Goal: Transaction & Acquisition: Purchase product/service

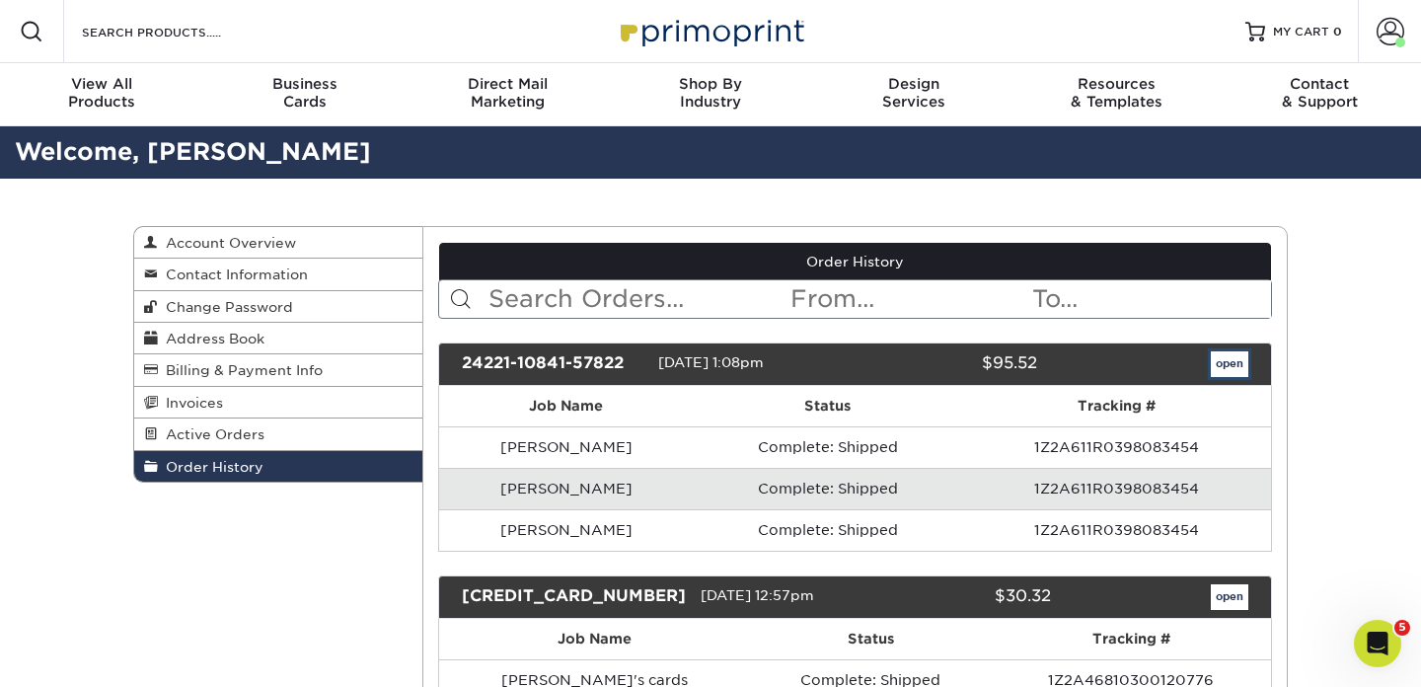
click at [1223, 372] on link "open" at bounding box center [1229, 364] width 37 height 26
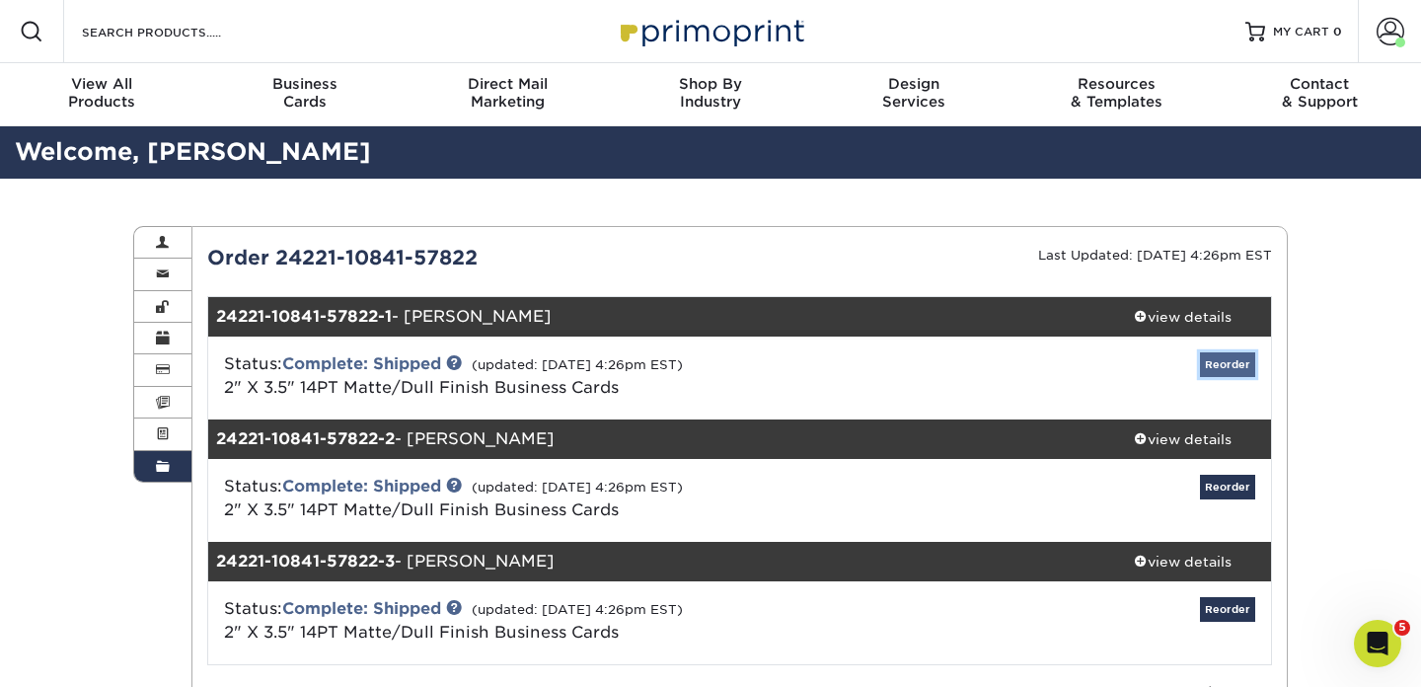
click at [1217, 365] on link "Reorder" at bounding box center [1227, 364] width 55 height 25
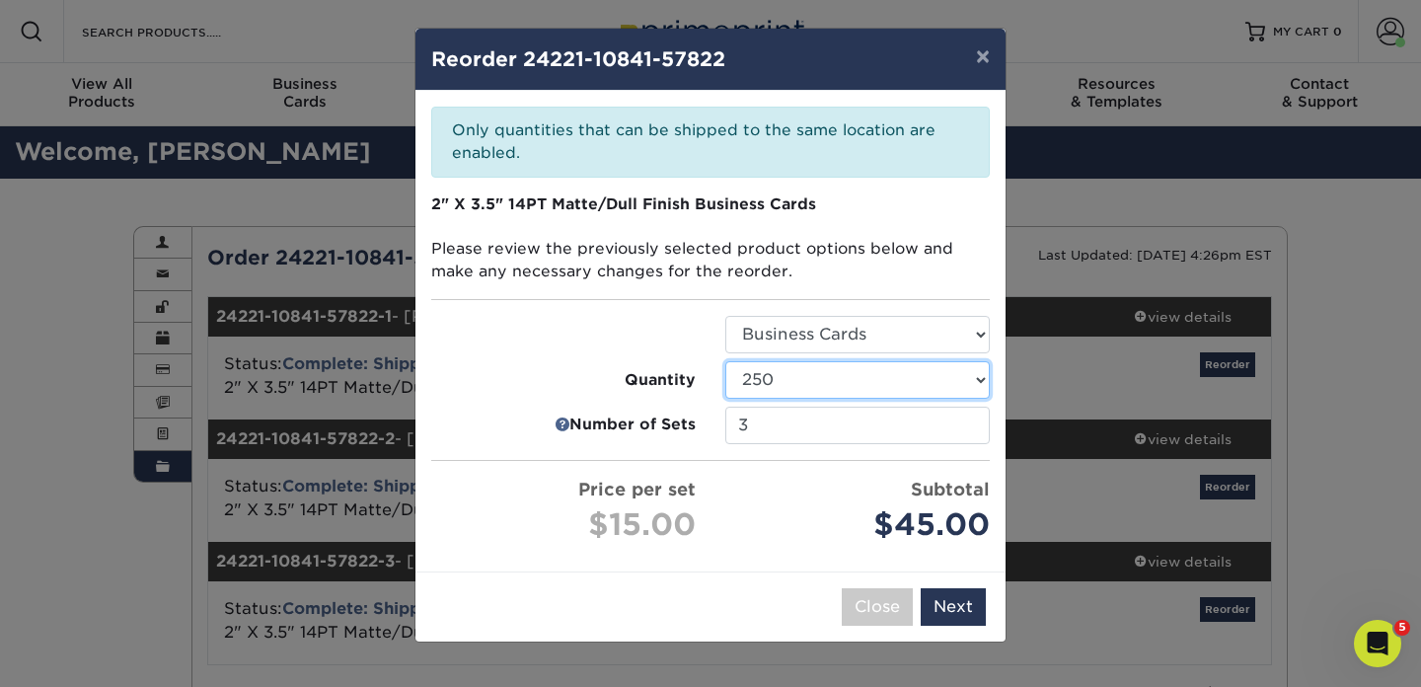
click at [941, 377] on select "100 250 500 1000 2500 5000" at bounding box center [857, 379] width 264 height 37
select select "8a3a0fd1-38ae-49a0-8736-3fedadc3dc93"
click at [882, 430] on input "3" at bounding box center [857, 425] width 264 height 37
type input "1"
click at [530, 409] on ul "Select Option Business Cards Quantity 100 250 500 1000 2500 5000 1" at bounding box center [710, 432] width 558 height 232
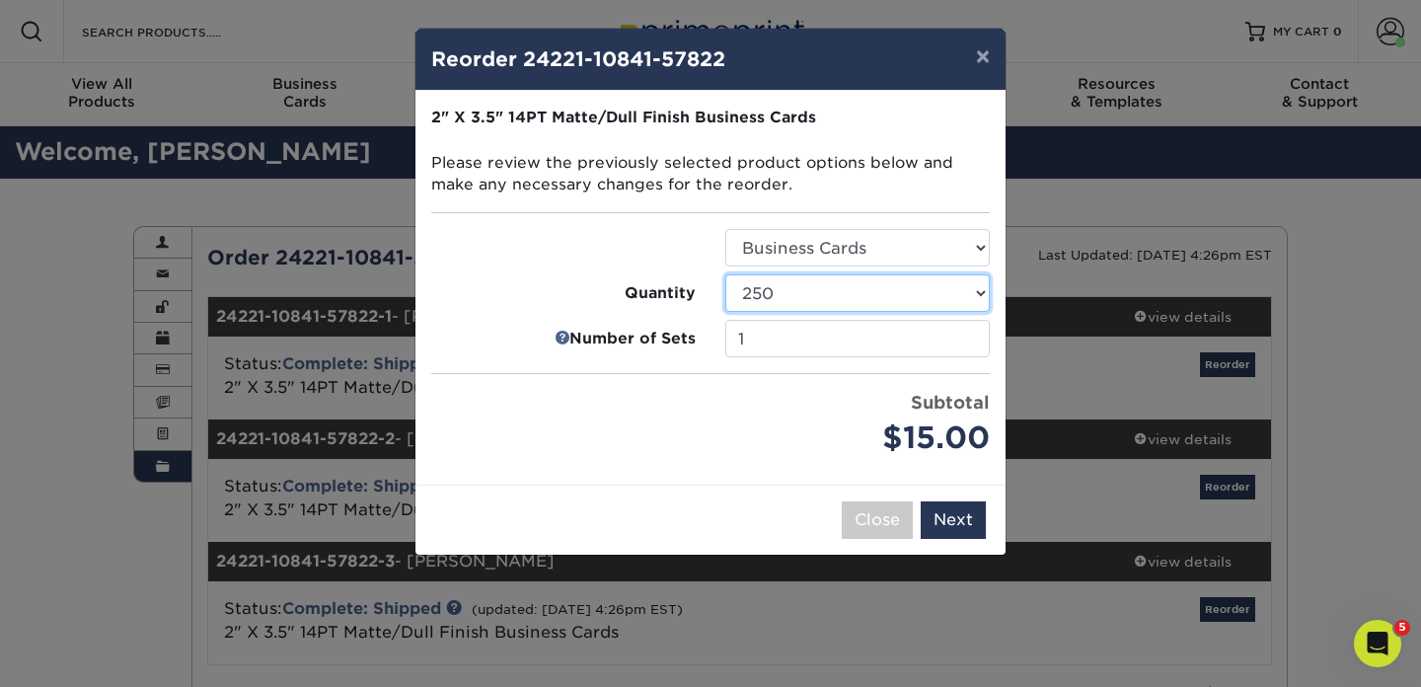
click at [790, 304] on select "100 250 500 1000 2500 5000 7500 10000 15000 20000 25000 30000 35000 40000 45000…" at bounding box center [857, 292] width 264 height 37
select select "8a3a0fd1-38ae-49a0-8736-3fedadc3dc93"
click at [514, 294] on label "Quantity" at bounding box center [563, 293] width 264 height 23
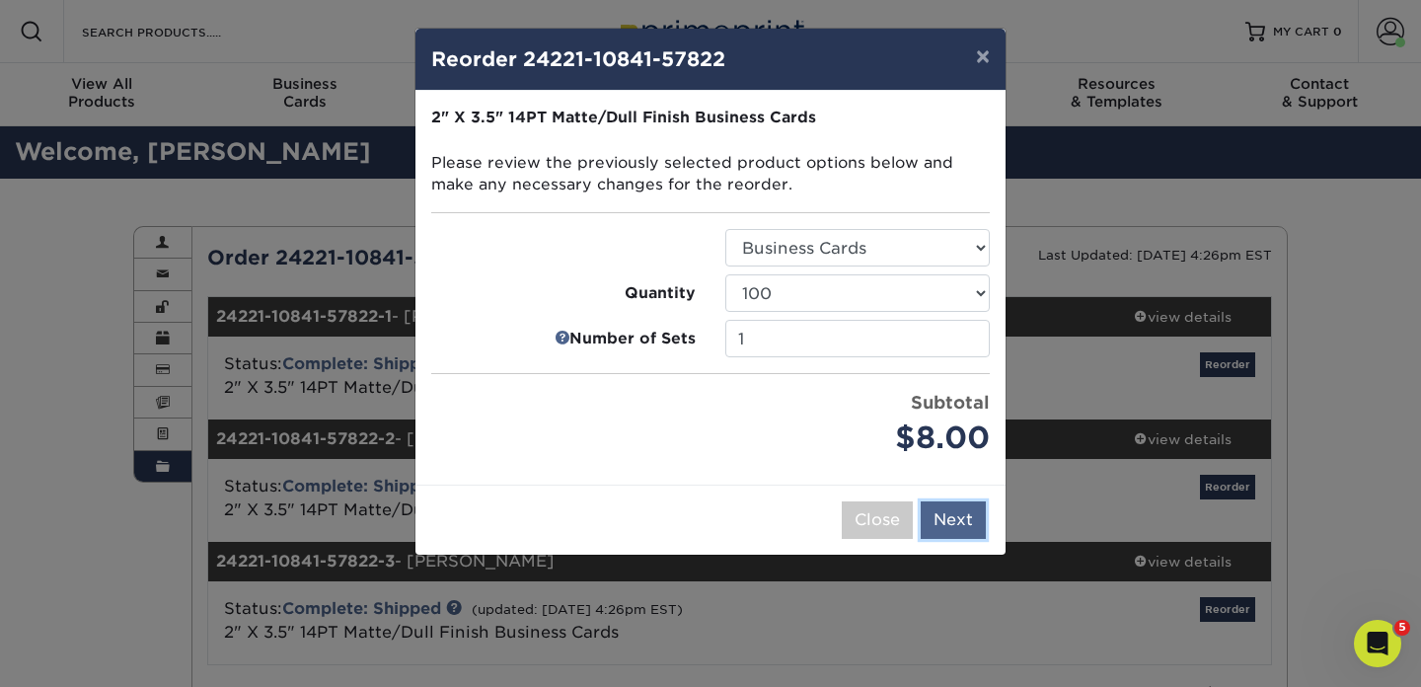
click at [961, 522] on button "Next" at bounding box center [953, 519] width 65 height 37
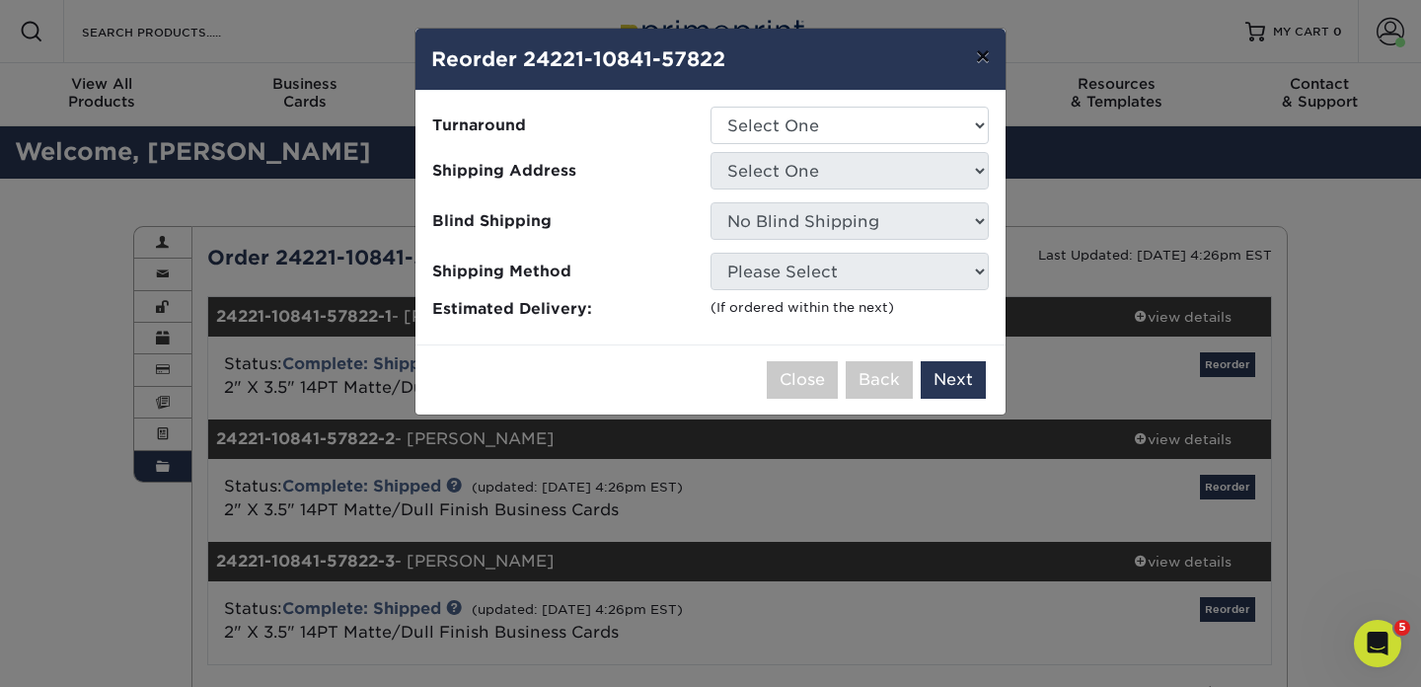
click at [980, 61] on button "×" at bounding box center [982, 56] width 45 height 55
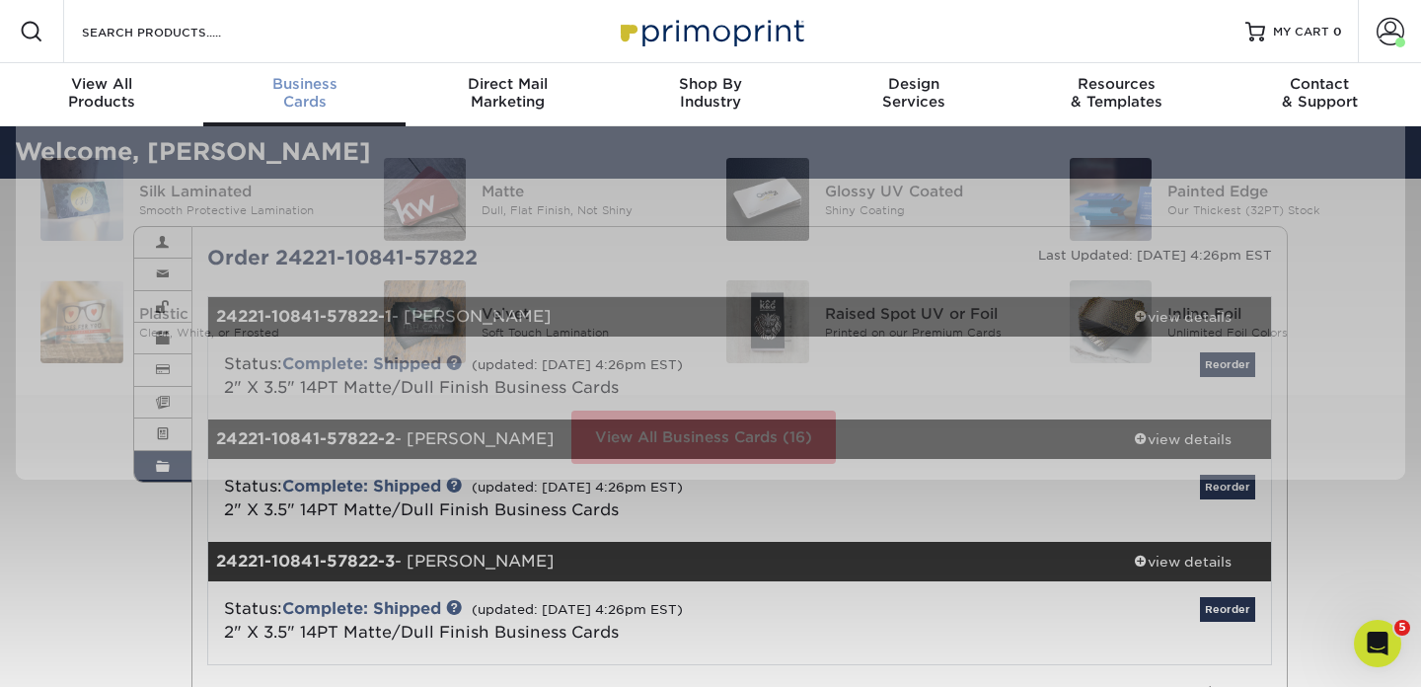
click at [296, 102] on div "Business Cards" at bounding box center [304, 93] width 203 height 36
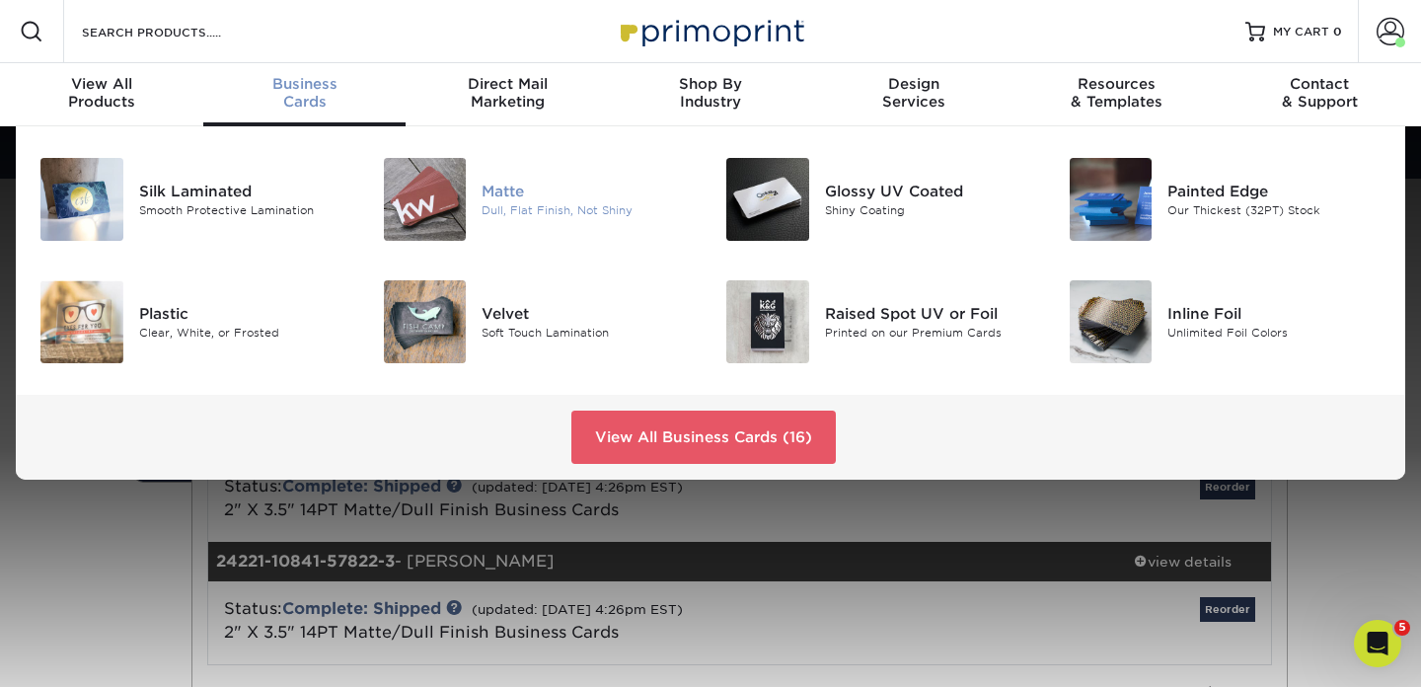
click at [440, 182] on img at bounding box center [425, 199] width 83 height 83
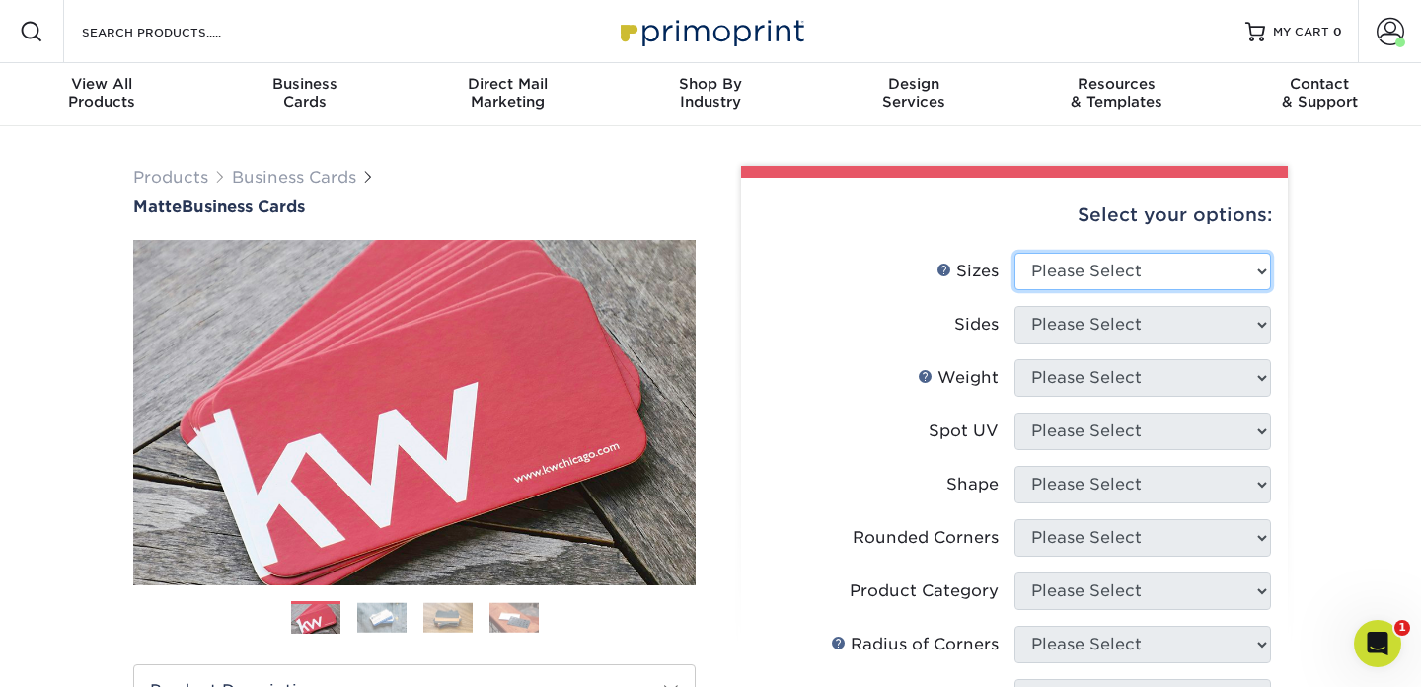
click at [1154, 266] on select "Please Select 1.5" x 3.5" - Mini 1.75" x 3.5" - Mini 2" x 2" - Square 2" x 3" -…" at bounding box center [1142, 271] width 257 height 37
select select "2.00x3.50"
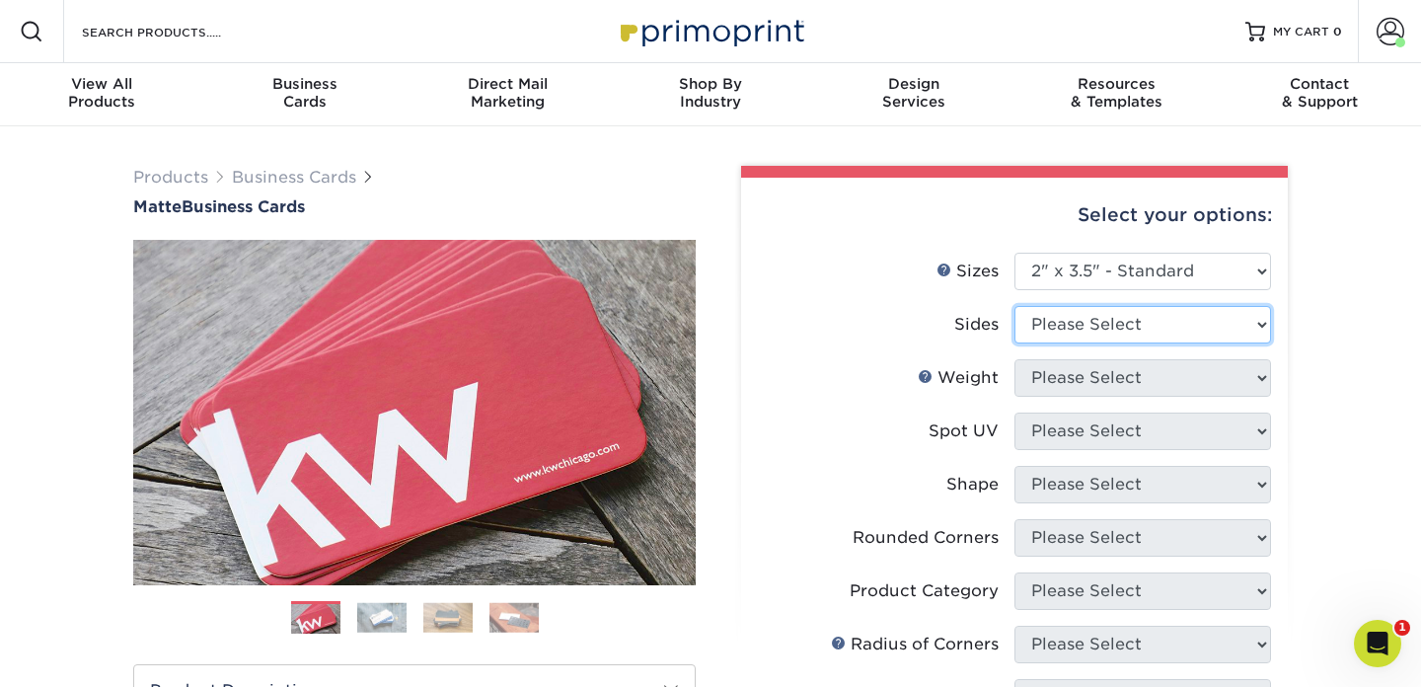
click at [1053, 323] on select "Please Select Print Both Sides Print Front Only" at bounding box center [1142, 324] width 257 height 37
select select "13abbda7-1d64-4f25-8bb2-c179b224825d"
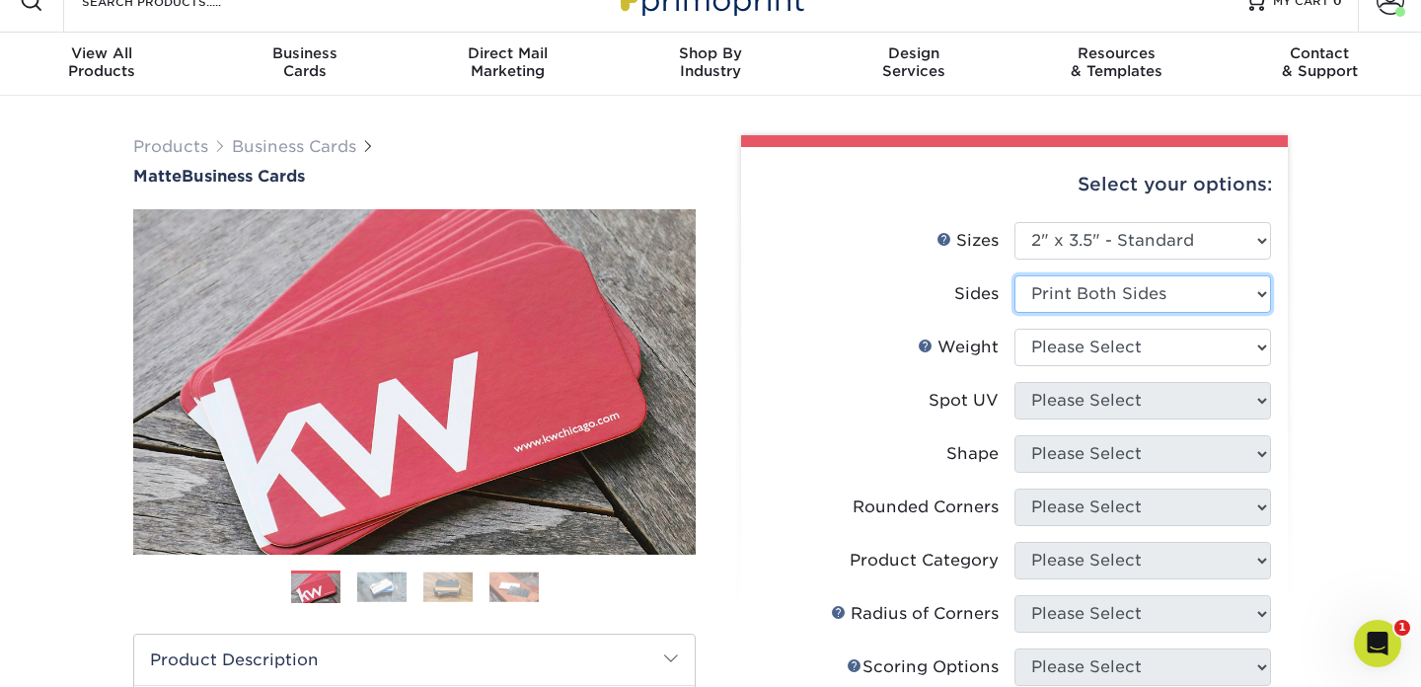
scroll to position [102, 0]
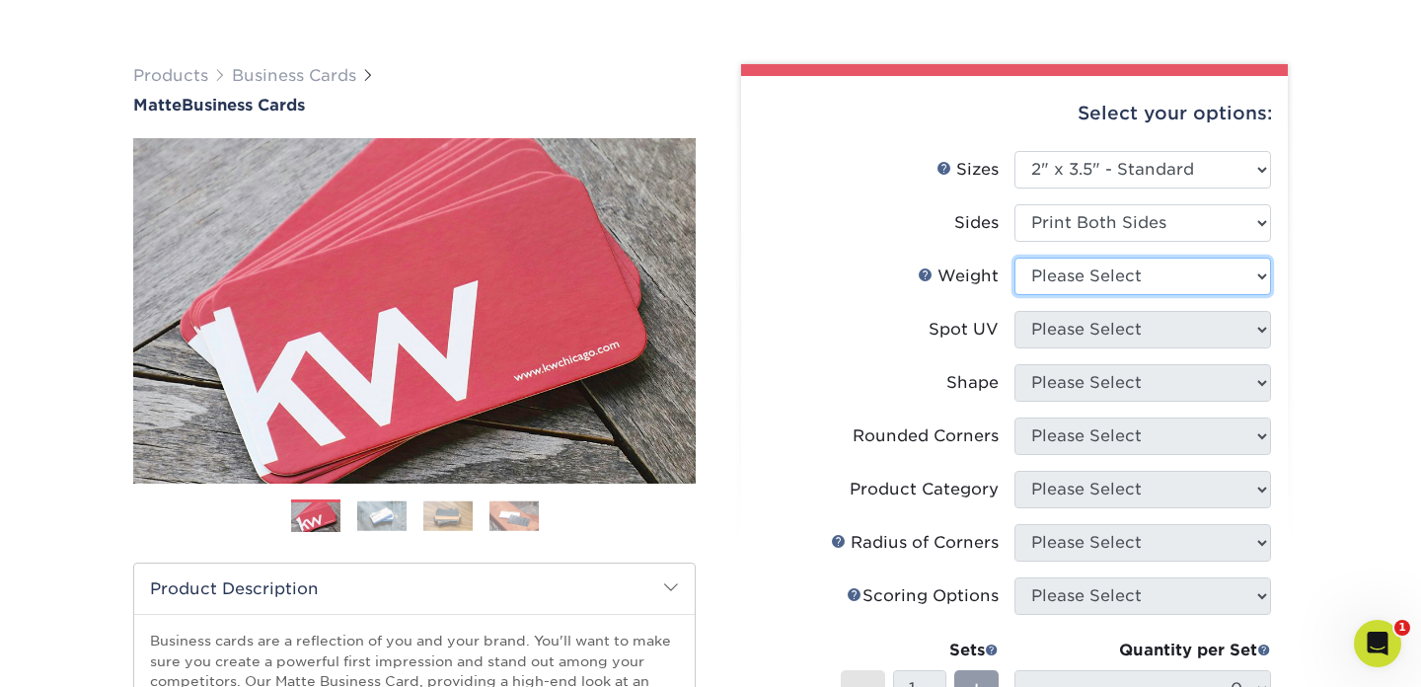
click at [1070, 277] on select "Please Select 16PT 14PT" at bounding box center [1142, 276] width 257 height 37
select select "14PT"
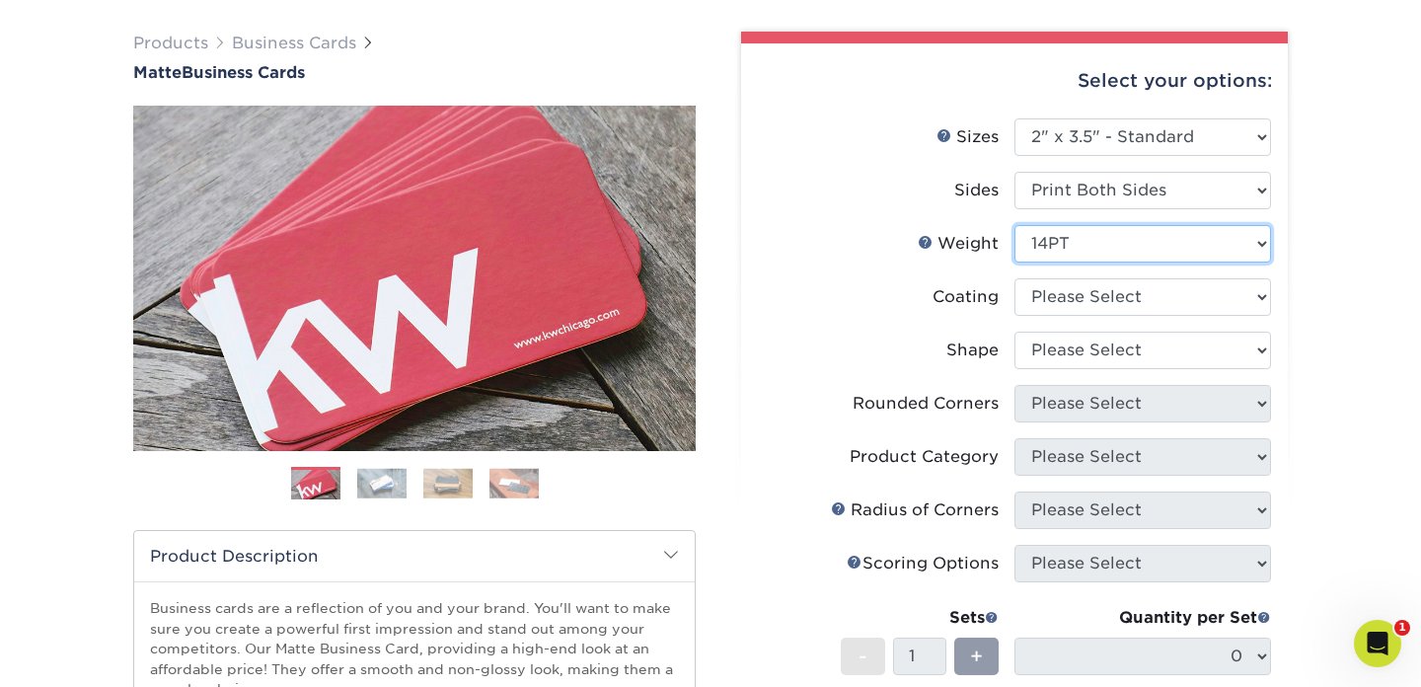
scroll to position [136, 0]
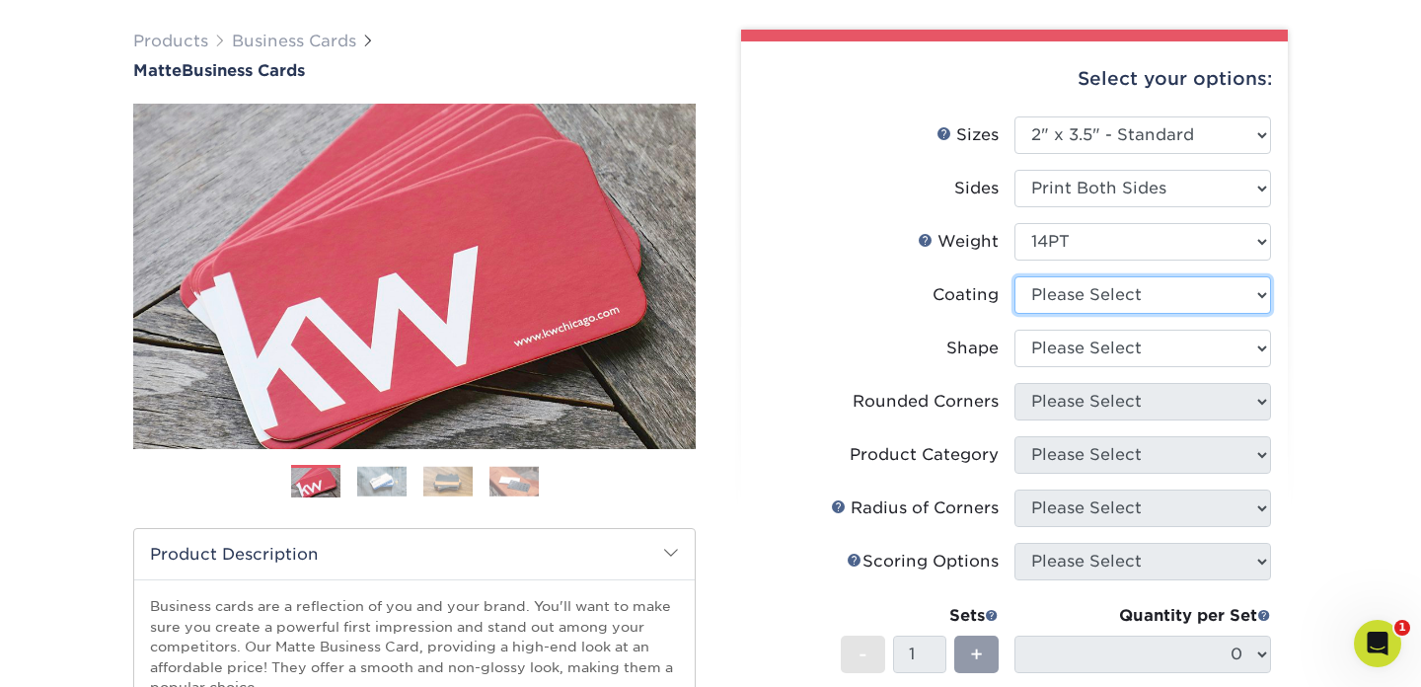
click at [1077, 293] on select at bounding box center [1142, 294] width 257 height 37
select select "121bb7b5-3b4d-429f-bd8d-bbf80e953313"
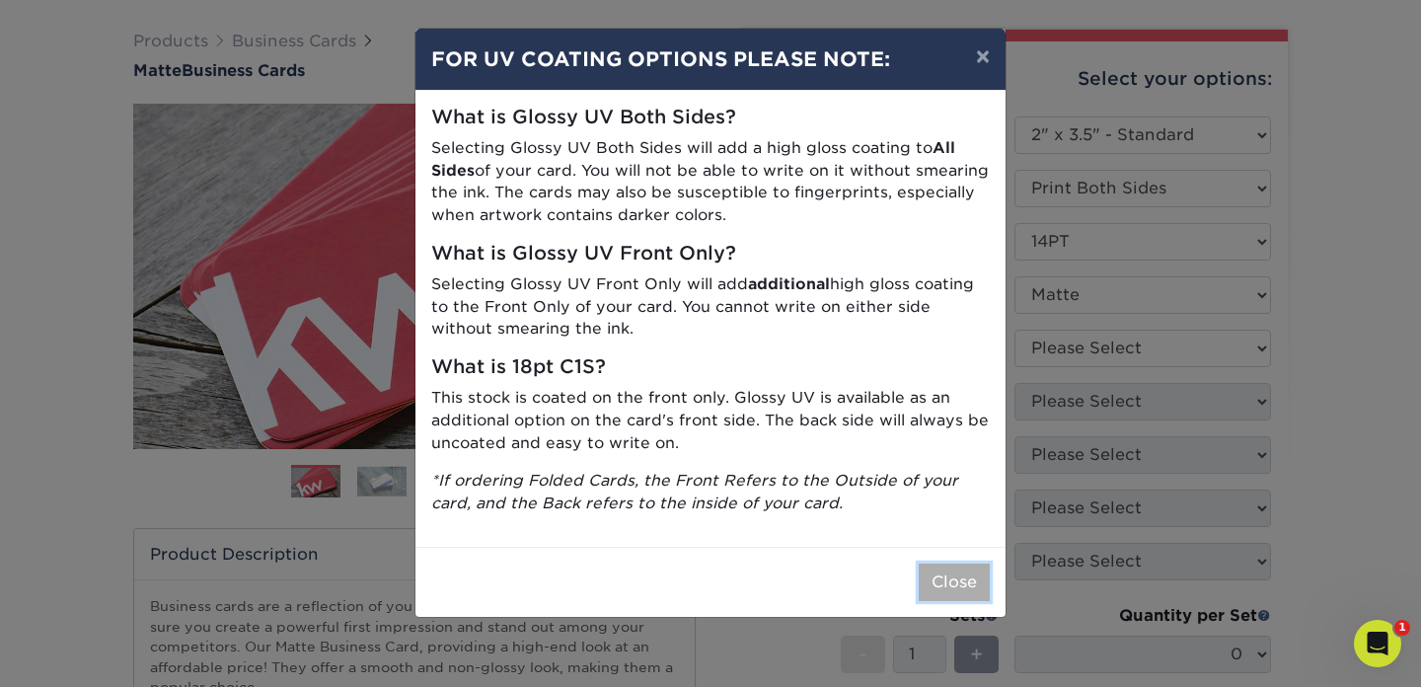
click at [939, 583] on button "Close" at bounding box center [954, 581] width 71 height 37
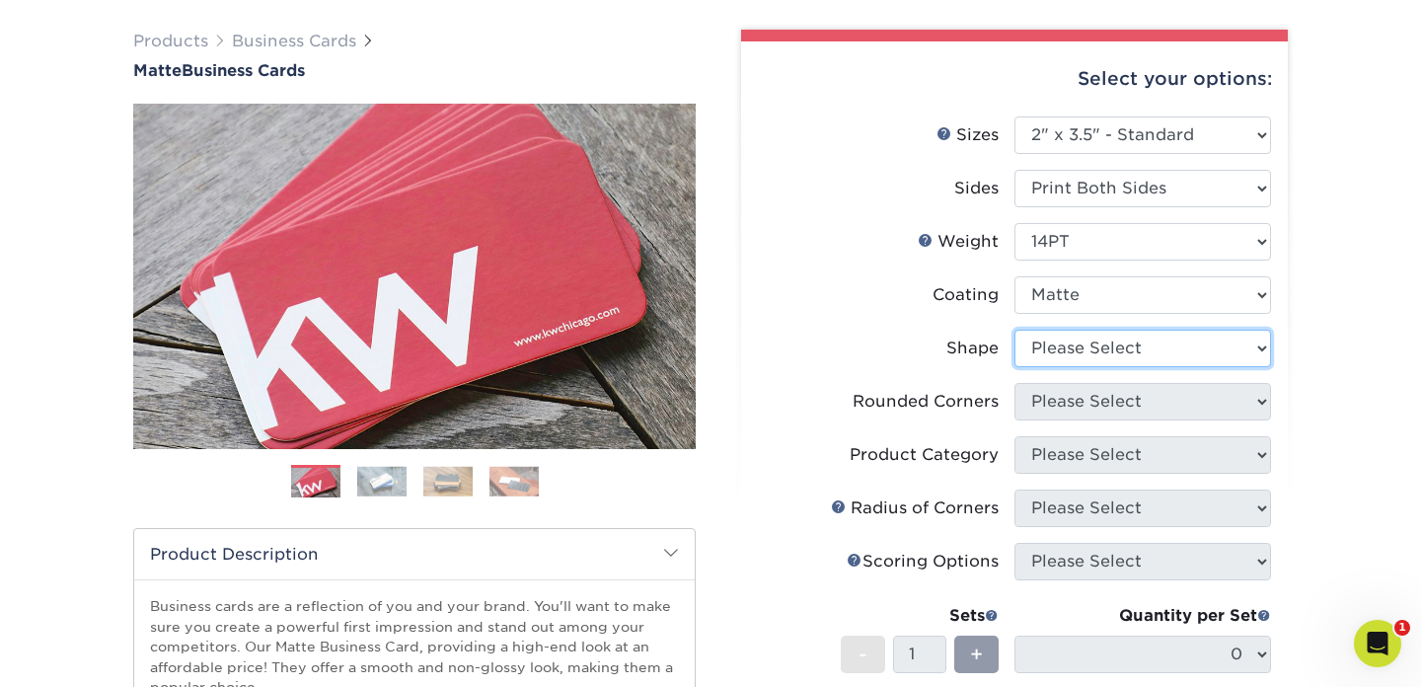
click at [1052, 345] on select "Please Select Standard" at bounding box center [1142, 348] width 257 height 37
select select "standard"
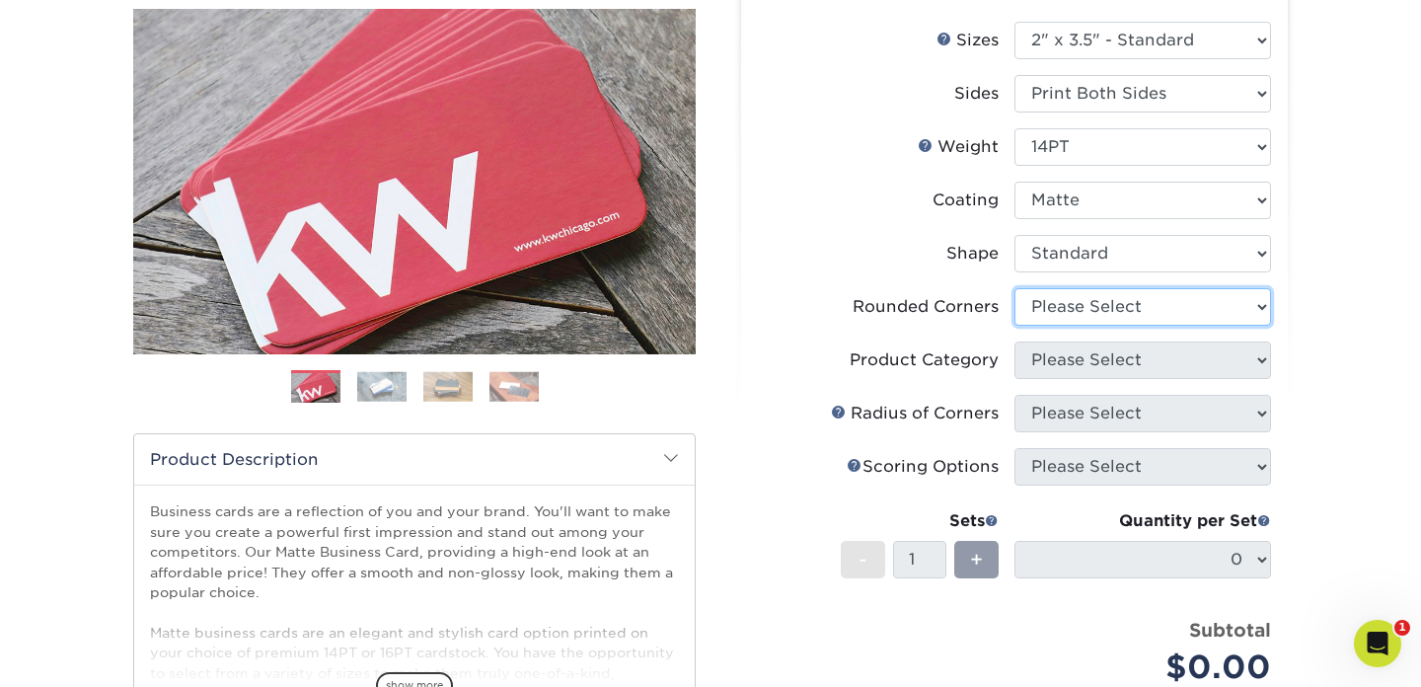
click at [1047, 307] on select "Please Select Yes - Round 2 Corners Yes - Round 4 Corners No" at bounding box center [1142, 306] width 257 height 37
select select "0"
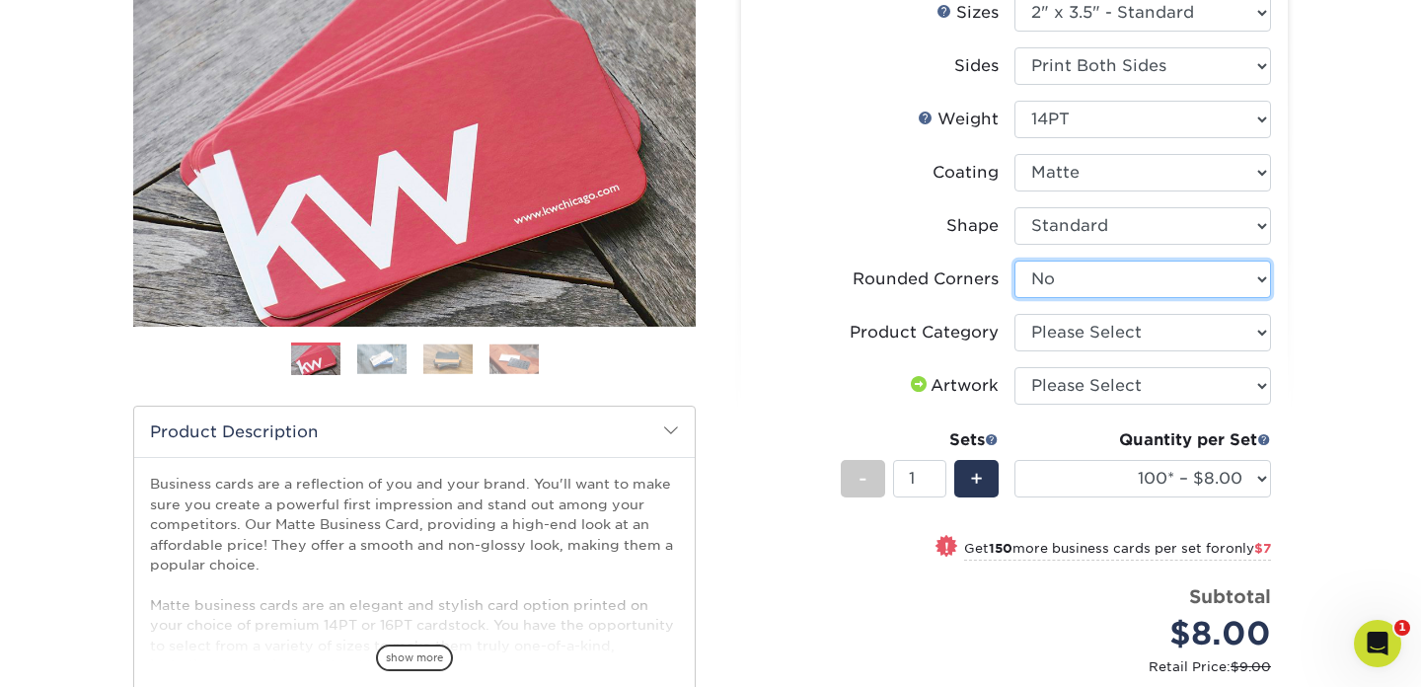
scroll to position [256, 0]
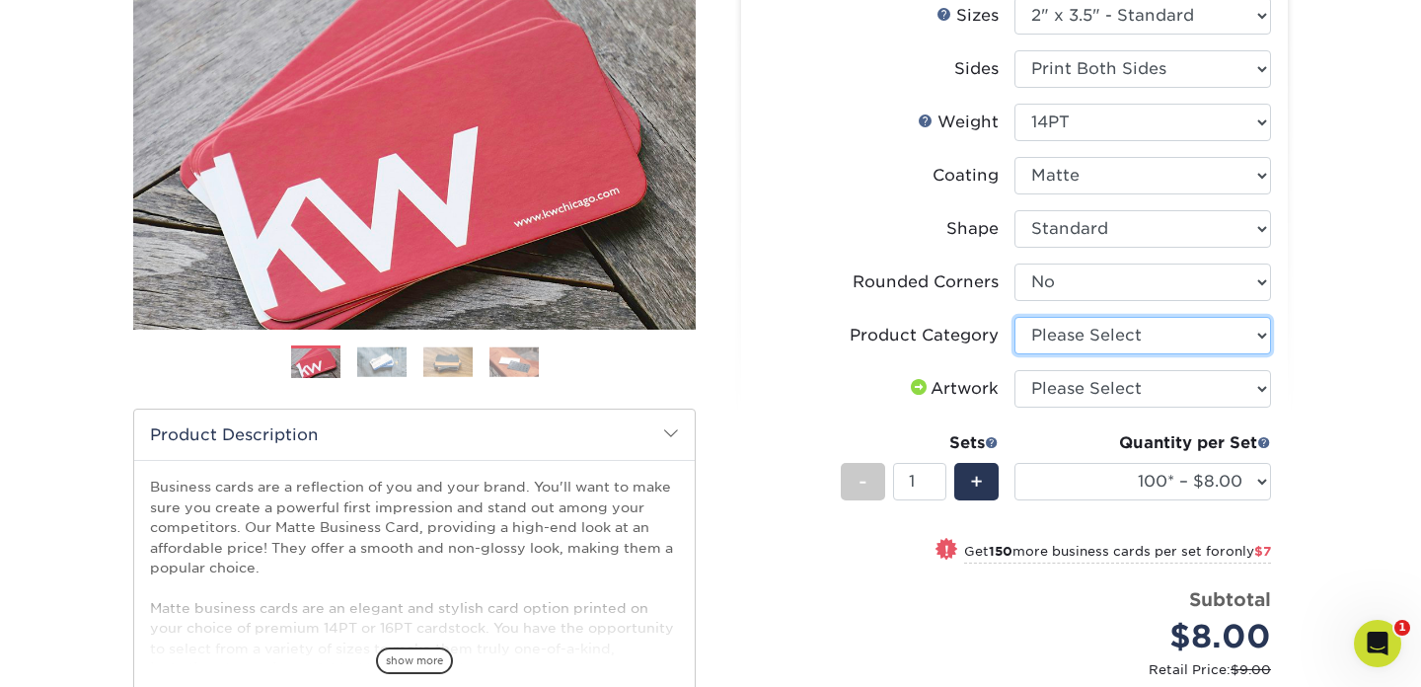
click at [1057, 336] on select "Please Select Business Cards" at bounding box center [1142, 335] width 257 height 37
select select "3b5148f1-0588-4f88-a218-97bcfdce65c1"
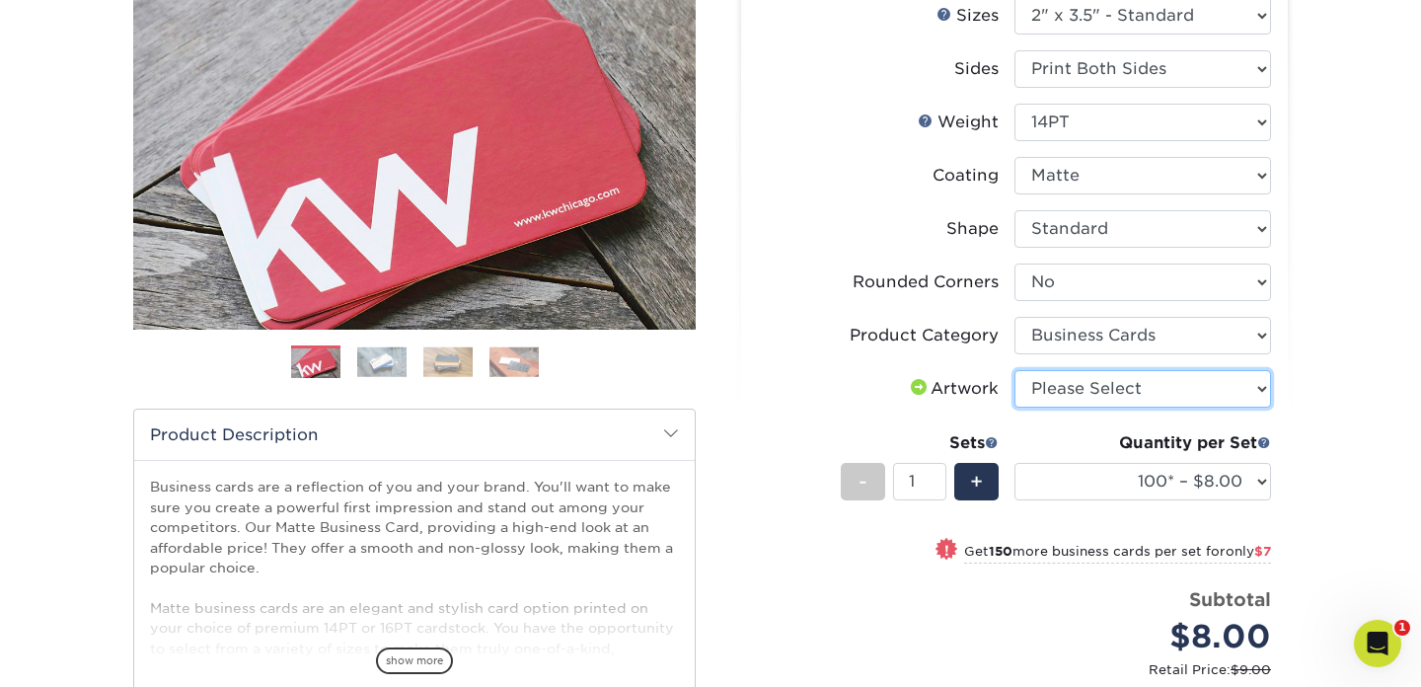
click at [1081, 390] on select "Please Select I will upload files I need a design - $100" at bounding box center [1142, 388] width 257 height 37
select select "upload"
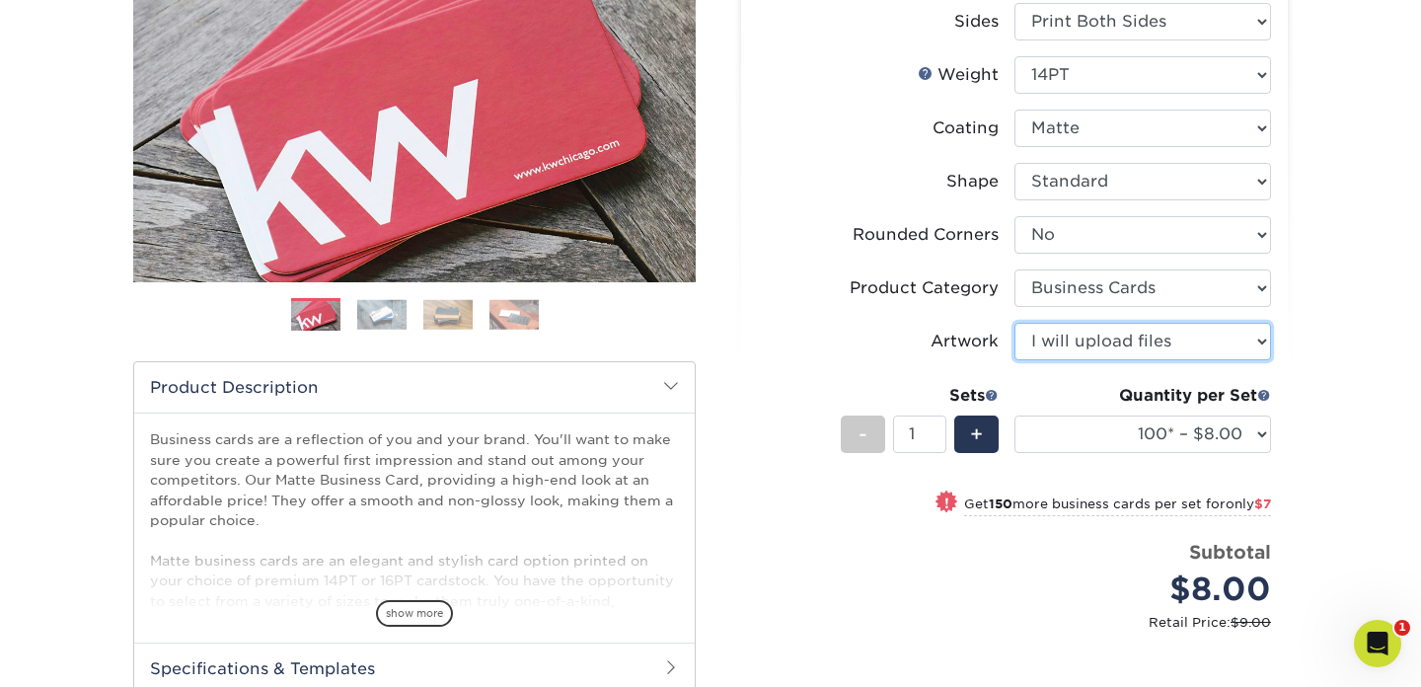
scroll to position [309, 0]
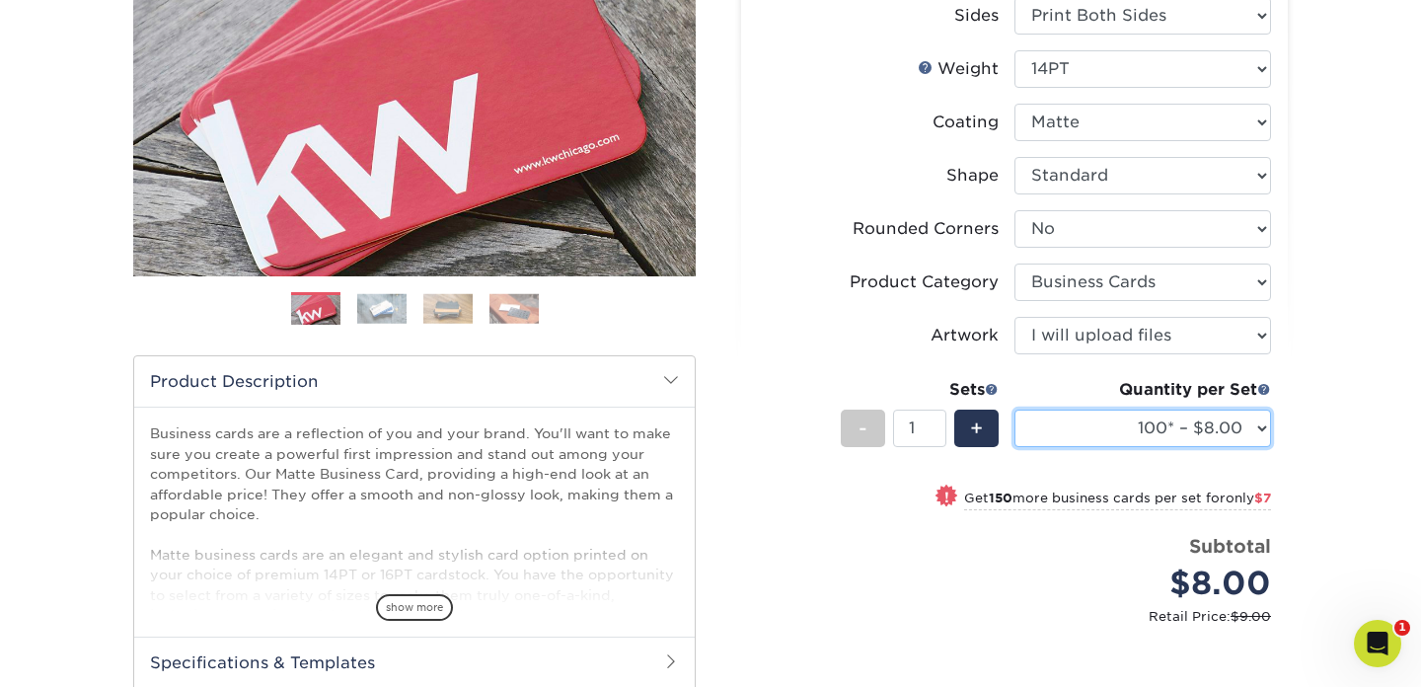
click at [1175, 422] on select "100* – $8.00 250* – $15.00 500 – $30.00 1000 – $37.00 2500 – $66.00 5000 – $127…" at bounding box center [1142, 427] width 257 height 37
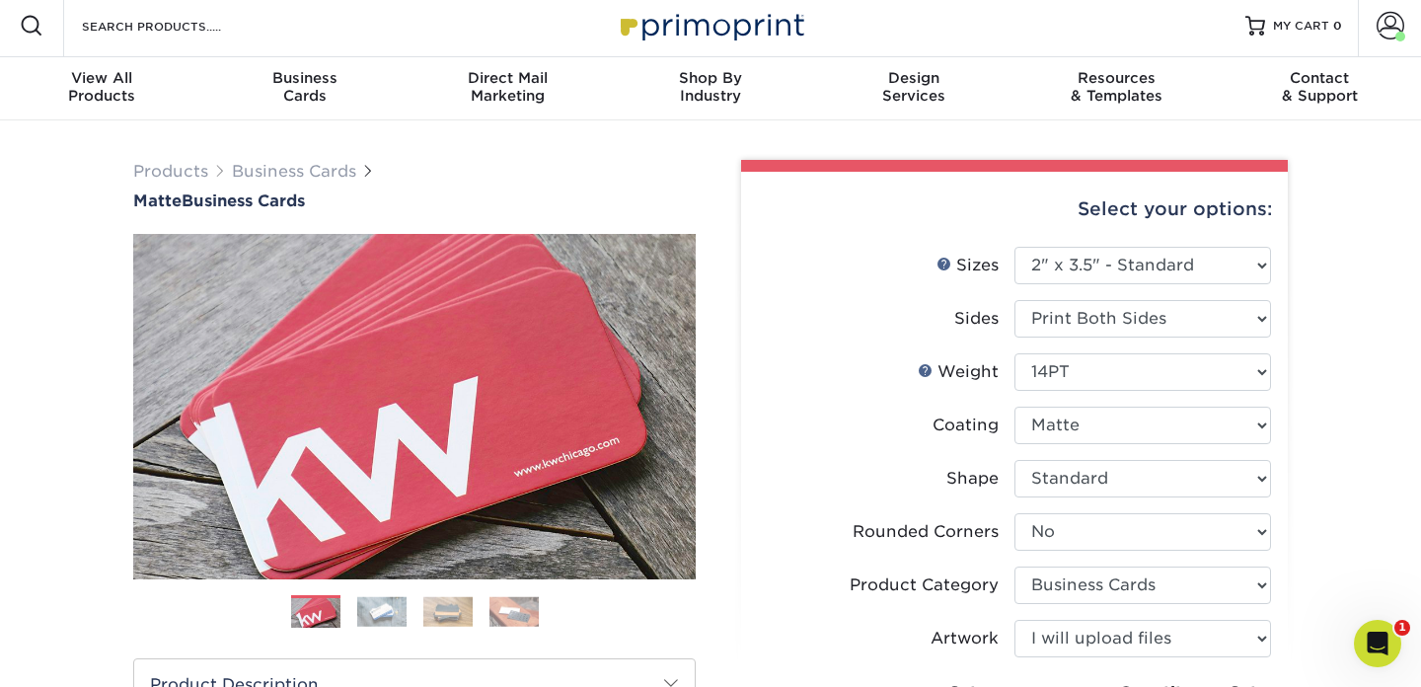
scroll to position [0, 0]
